Goal: Entertainment & Leisure: Consume media (video, audio)

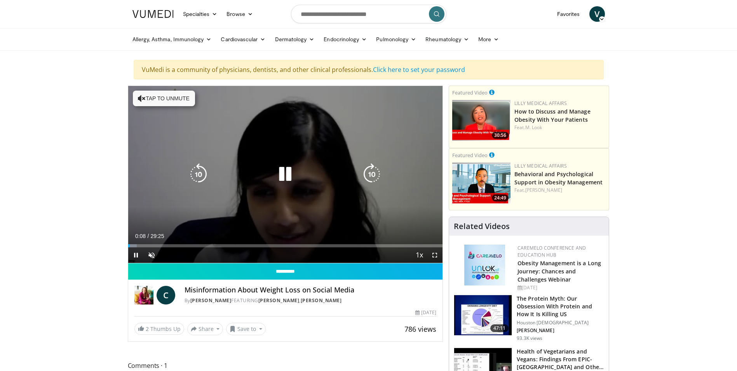
click at [180, 99] on button "Tap to unmute" at bounding box center [164, 99] width 62 height 16
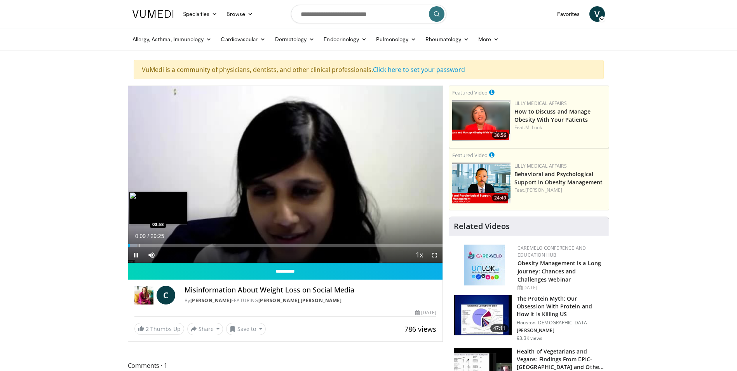
click at [139, 245] on div "Progress Bar" at bounding box center [139, 245] width 1 height 3
click at [144, 244] on div "Progress Bar" at bounding box center [144, 245] width 1 height 3
click at [137, 256] on span "Video Player" at bounding box center [136, 255] width 16 height 16
